Goal: Task Accomplishment & Management: Complete application form

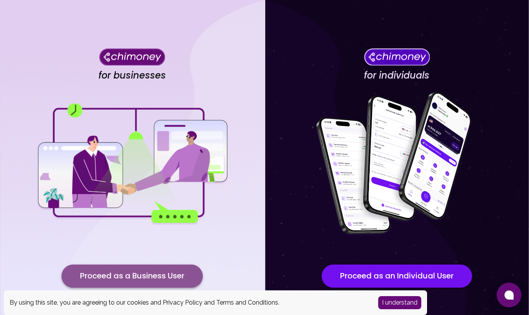
click at [157, 273] on button "Proceed as a Business User" at bounding box center [132, 275] width 141 height 23
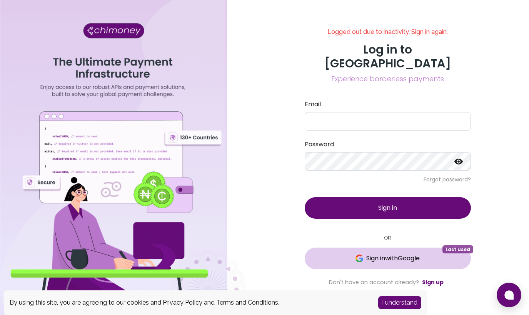
click at [373, 254] on span "Sign in with Google" at bounding box center [393, 258] width 54 height 9
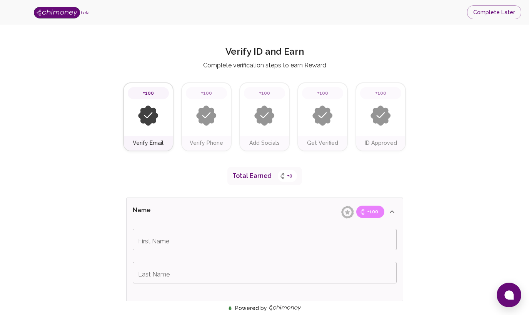
type input "Chukwuemeka"
type input "Afigbo"
type input "Business Payments"
type input "Information Technology"
type input "Twitter(X)"
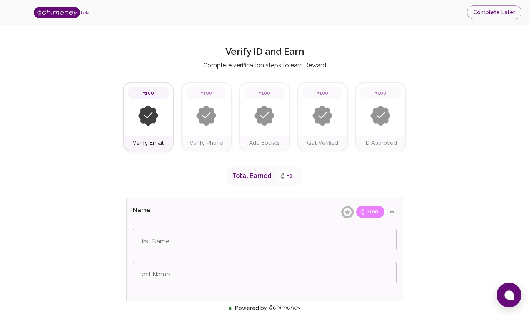
type input "[URL][DOMAIN_NAME]"
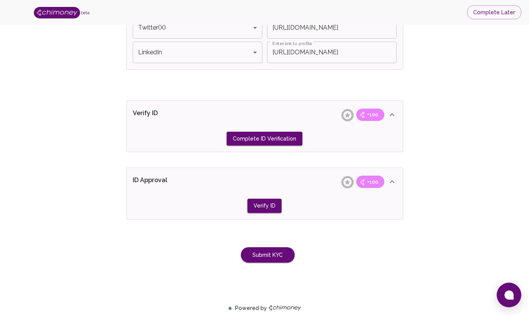
scroll to position [562, 0]
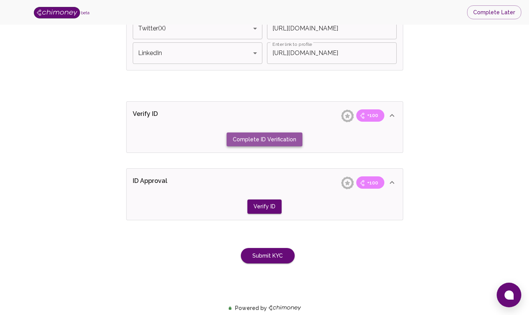
click at [292, 141] on button "Complete ID Verification" at bounding box center [265, 139] width 76 height 14
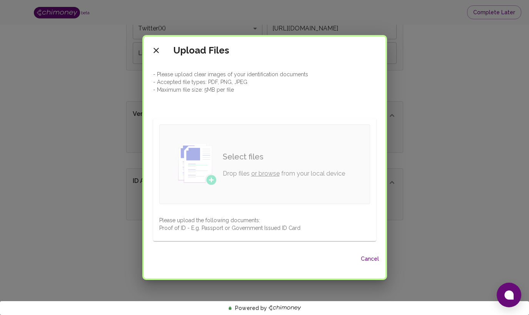
click at [267, 172] on link "or browse" at bounding box center [265, 173] width 28 height 7
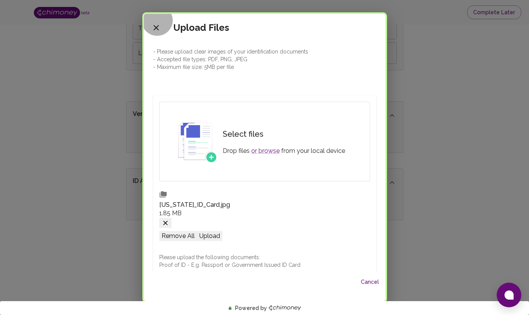
click at [222, 234] on button "Upload" at bounding box center [209, 236] width 25 height 10
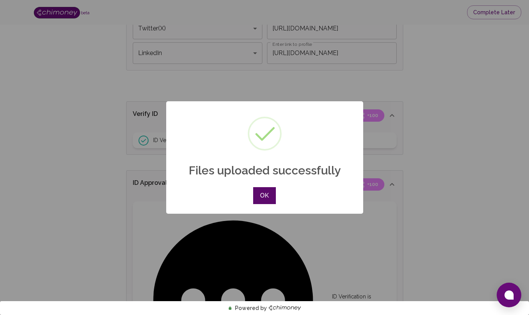
click at [265, 192] on button "OK" at bounding box center [264, 195] width 22 height 17
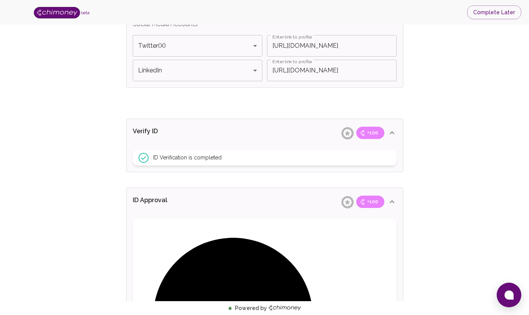
scroll to position [540, 0]
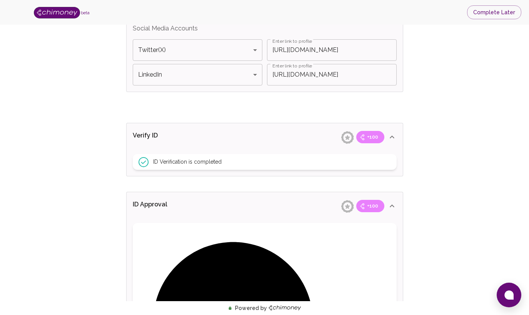
drag, startPoint x: 280, startPoint y: 276, endPoint x: 289, endPoint y: 259, distance: 19.1
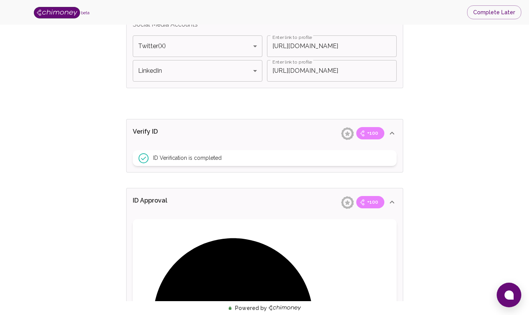
scroll to position [545, 0]
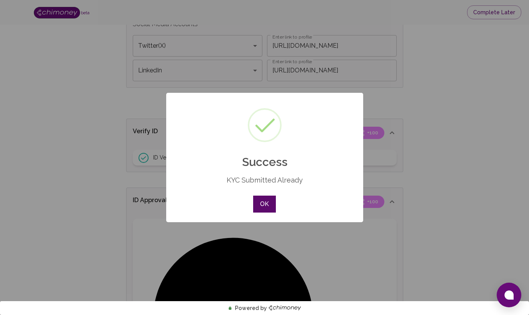
click at [271, 204] on button "OK" at bounding box center [264, 204] width 22 height 17
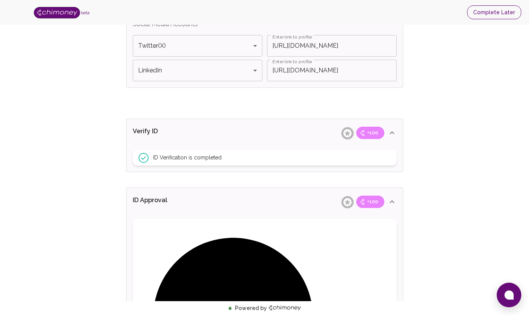
click at [480, 17] on button "Complete Later" at bounding box center [494, 12] width 54 height 14
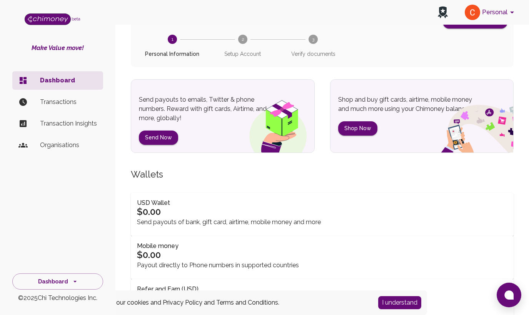
scroll to position [21, 0]
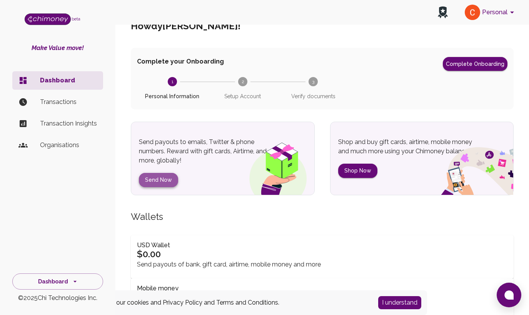
click at [163, 181] on button "Send Now" at bounding box center [158, 180] width 39 height 14
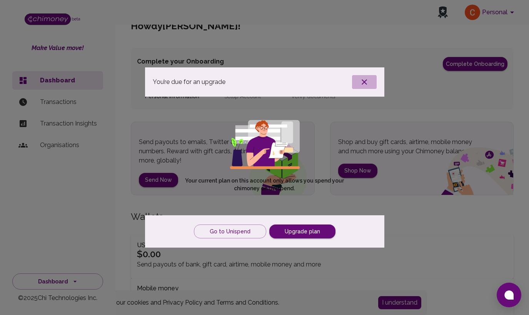
click at [360, 80] on icon "button" at bounding box center [364, 81] width 9 height 9
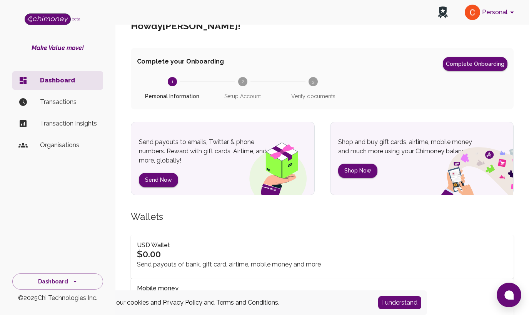
drag, startPoint x: 165, startPoint y: 180, endPoint x: 200, endPoint y: 214, distance: 49.0
click at [204, 219] on div "Howdy Chukwuemeka Afigbo ! Complete your Onboarding Complete Onboarding 1 Perso…" at bounding box center [322, 300] width 401 height 590
click at [165, 181] on button "Send Now" at bounding box center [158, 180] width 39 height 14
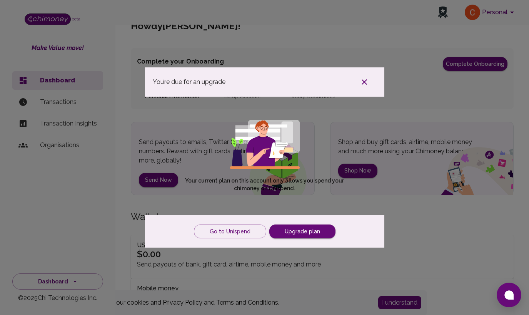
click at [362, 81] on icon "button" at bounding box center [364, 81] width 9 height 9
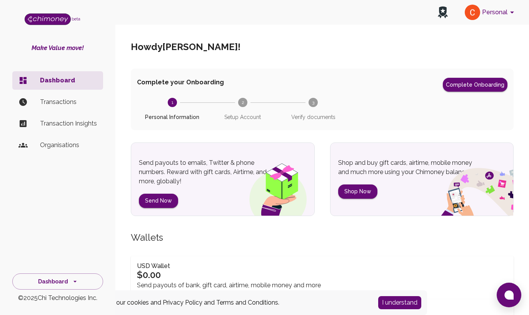
scroll to position [0, 0]
click at [487, 17] on button "Personal" at bounding box center [491, 12] width 58 height 20
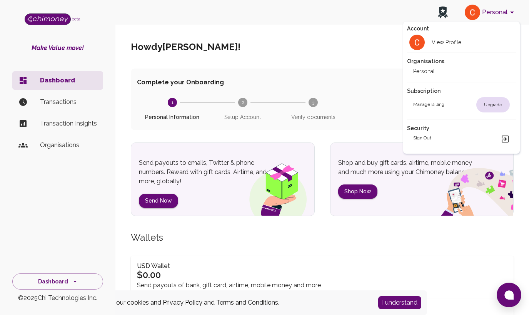
click at [426, 64] on h2 "Organisations" at bounding box center [461, 61] width 109 height 8
click at [161, 207] on div at bounding box center [264, 157] width 529 height 315
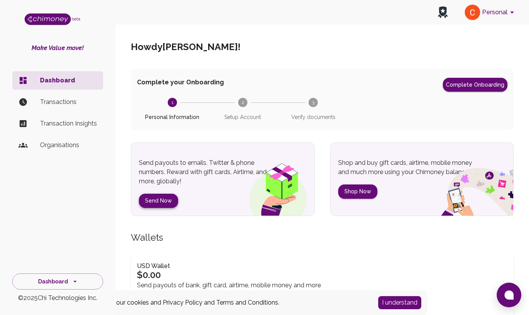
click at [163, 204] on button "Send Now" at bounding box center [158, 201] width 39 height 14
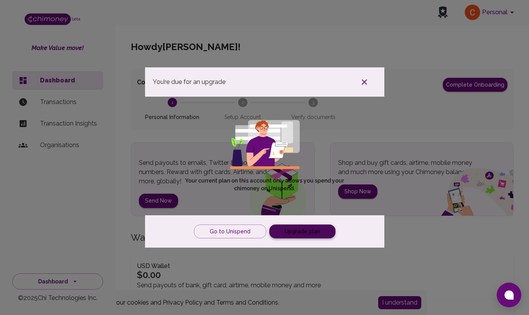
click at [307, 234] on link "Upgrade plan" at bounding box center [302, 231] width 66 height 14
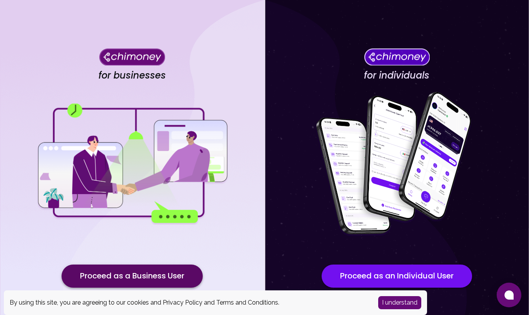
click at [154, 287] on button "Proceed as a Business User" at bounding box center [132, 275] width 141 height 23
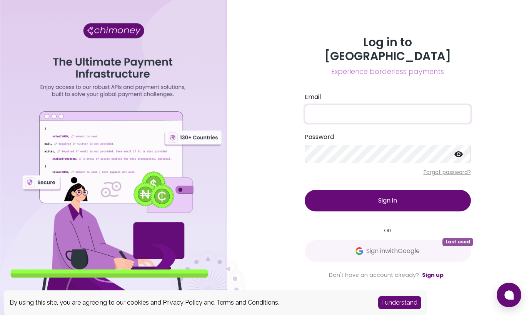
click at [342, 110] on input "Email" at bounding box center [388, 114] width 166 height 18
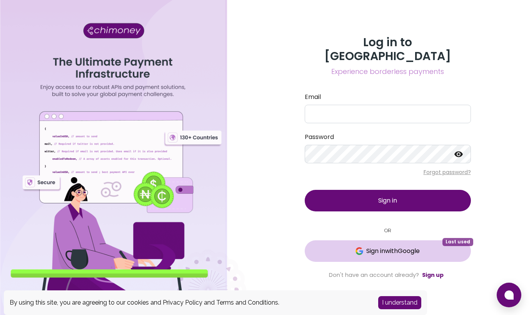
click at [389, 246] on span "Sign in with Google" at bounding box center [393, 250] width 54 height 9
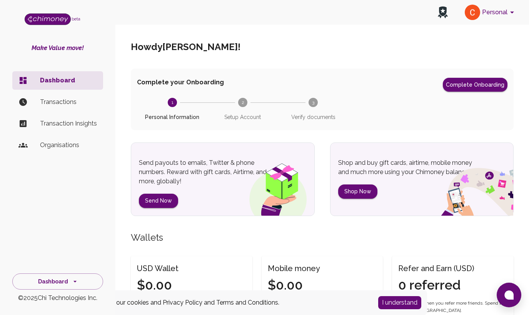
click at [70, 143] on p "Organisations" at bounding box center [68, 145] width 57 height 9
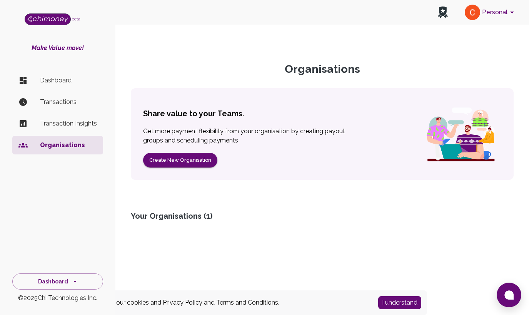
scroll to position [10, 0]
click at [388, 304] on button "I understand" at bounding box center [399, 302] width 43 height 13
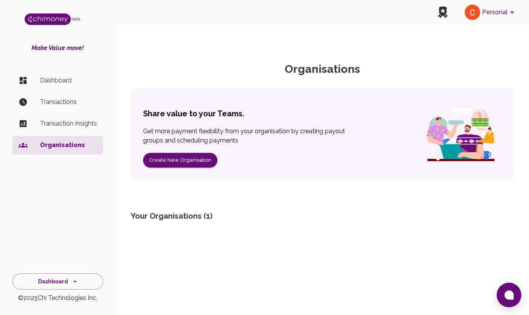
click at [199, 211] on div "Your Organisations ( 1 )" at bounding box center [322, 216] width 383 height 11
click at [190, 153] on button "Create New Organisation" at bounding box center [180, 160] width 74 height 15
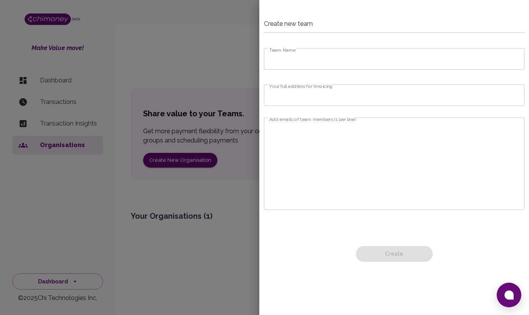
click at [217, 35] on div at bounding box center [264, 157] width 529 height 315
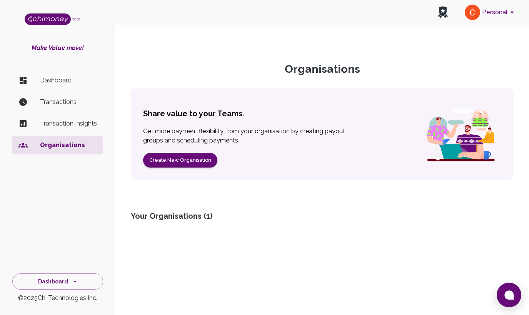
click at [64, 125] on p "Transaction Insights" at bounding box center [68, 123] width 57 height 9
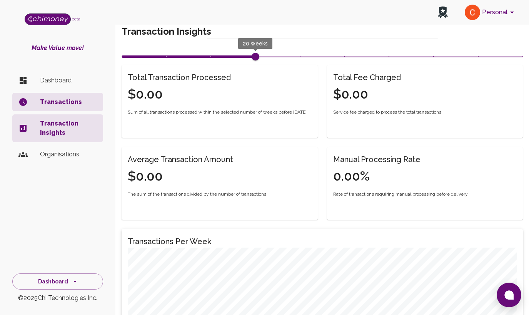
click at [61, 83] on p "Dashboard" at bounding box center [68, 80] width 57 height 9
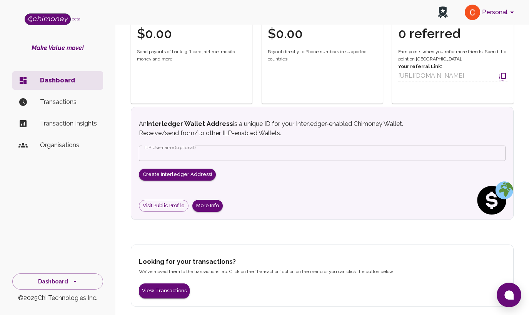
scroll to position [249, 0]
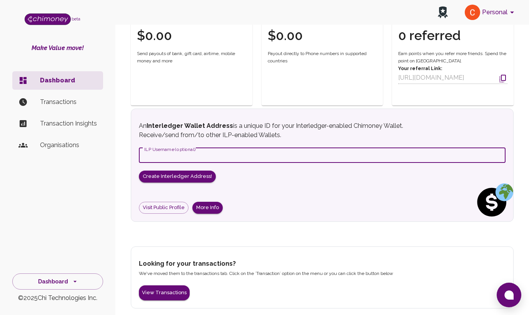
click at [174, 153] on input "ILP Username (optional)" at bounding box center [322, 154] width 367 height 15
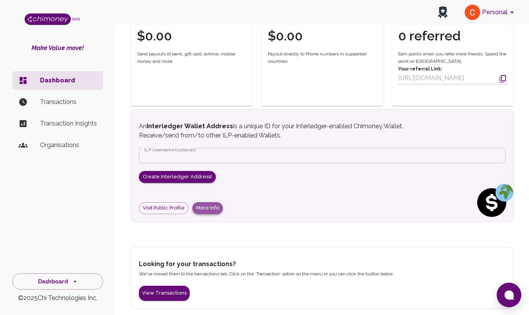
click at [202, 211] on button "More Info" at bounding box center [207, 208] width 30 height 12
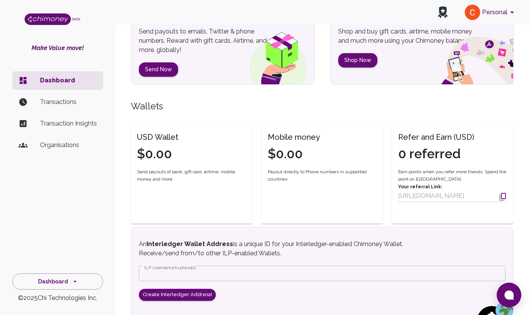
scroll to position [131, 0]
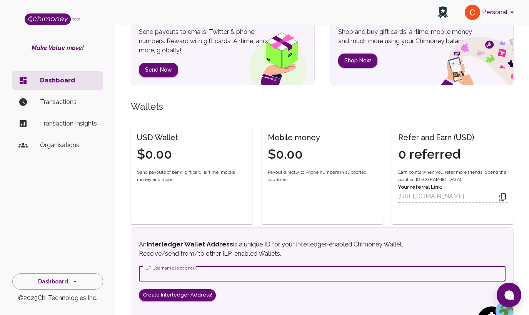
click at [191, 275] on input "ILP Username (optional)" at bounding box center [322, 273] width 367 height 15
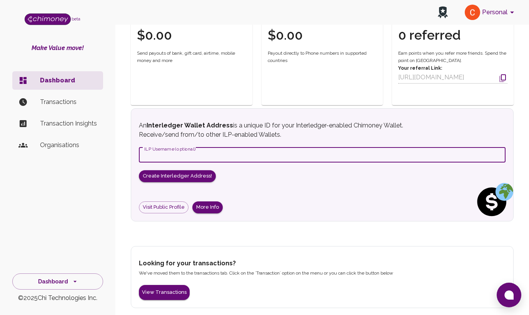
scroll to position [249, 0]
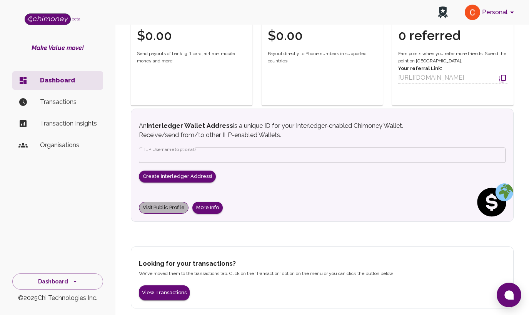
click at [181, 209] on link "Visit Public Profile" at bounding box center [164, 208] width 50 height 12
